Goal: Task Accomplishment & Management: Use online tool/utility

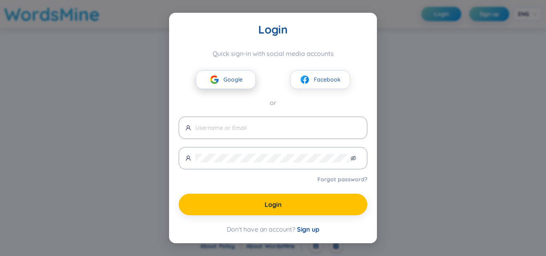
click at [237, 79] on span "Google" at bounding box center [232, 79] width 19 height 9
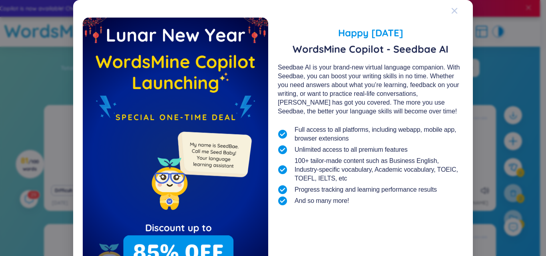
click at [452, 10] on icon "Close" at bounding box center [455, 11] width 6 height 6
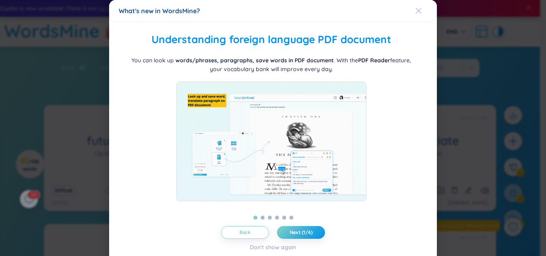
click at [416, 14] on div "Close" at bounding box center [418, 11] width 6 height 22
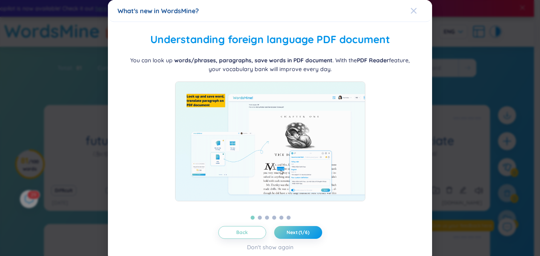
click at [416, 11] on icon "Close" at bounding box center [413, 11] width 6 height 6
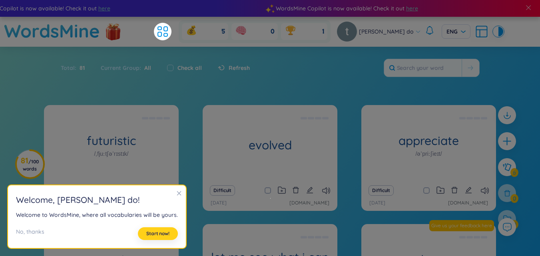
click at [155, 240] on button "Start now!" at bounding box center [158, 233] width 40 height 13
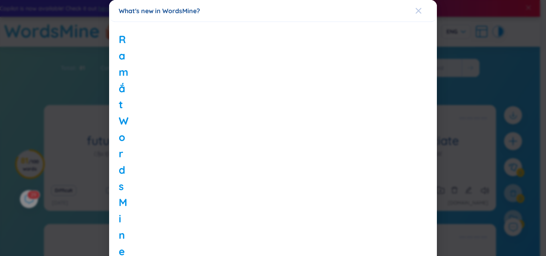
click at [415, 12] on icon "Close" at bounding box center [418, 11] width 6 height 6
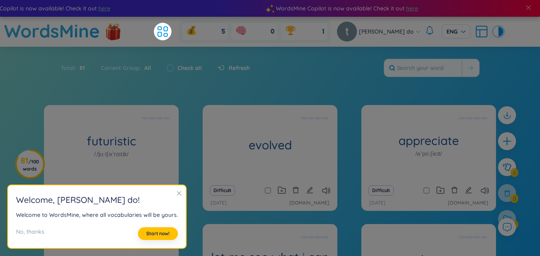
click at [177, 196] on icon "close" at bounding box center [179, 194] width 6 height 6
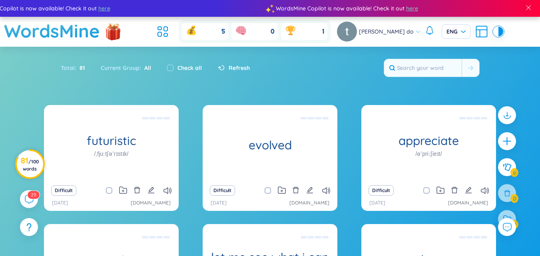
click at [32, 163] on span "/ 100 words" at bounding box center [31, 165] width 16 height 13
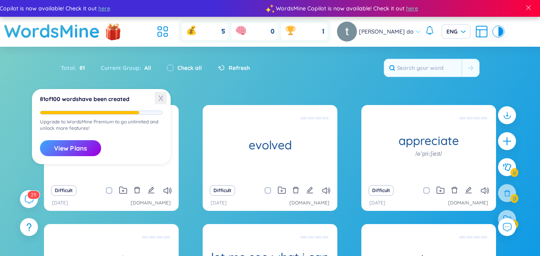
click at [162, 97] on span "X" at bounding box center [161, 98] width 12 height 12
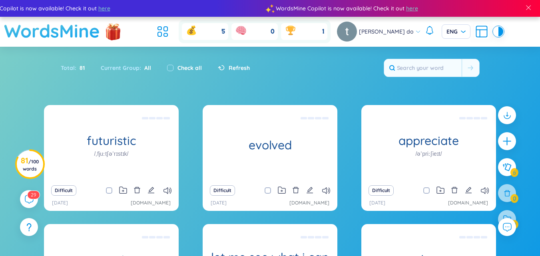
click at [77, 32] on h1 "WordsMine" at bounding box center [52, 31] width 96 height 28
